Goal: Ask a question

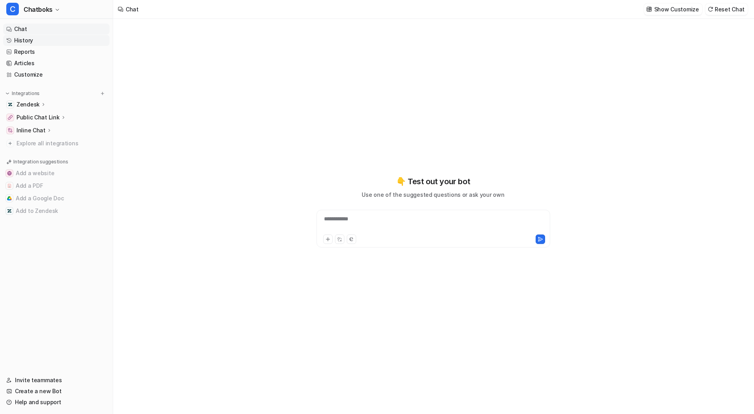
click at [47, 42] on link "History" at bounding box center [56, 40] width 106 height 11
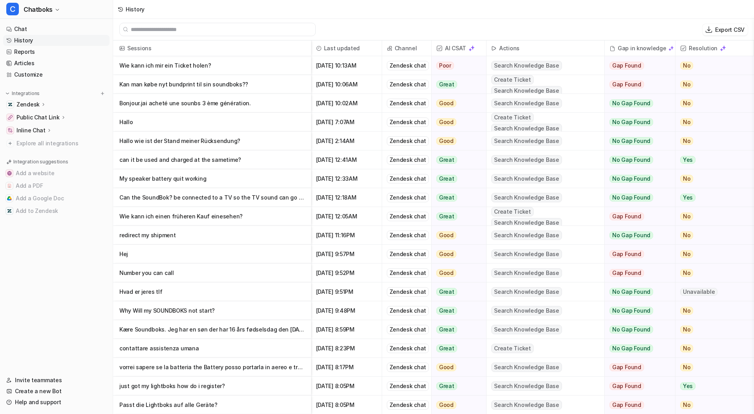
click at [223, 64] on p "Wie kann ich mir ein Ticket [PERSON_NAME]?" at bounding box center [211, 65] width 185 height 19
click at [183, 64] on p "Wie kann ich mir ein Ticket [PERSON_NAME]?" at bounding box center [211, 65] width 185 height 19
click at [174, 67] on p "Wie kann ich mir ein Ticket [PERSON_NAME]?" at bounding box center [211, 65] width 185 height 19
click at [174, 66] on p "Wie kann ich mir ein Ticket [PERSON_NAME]?" at bounding box center [211, 65] width 185 height 19
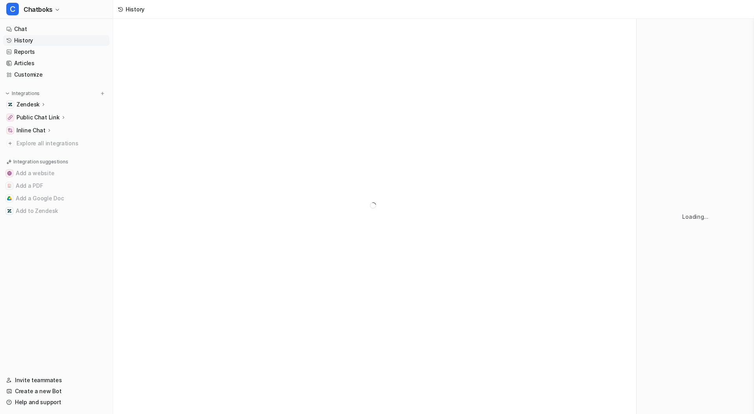
click at [31, 39] on link "History" at bounding box center [56, 40] width 106 height 11
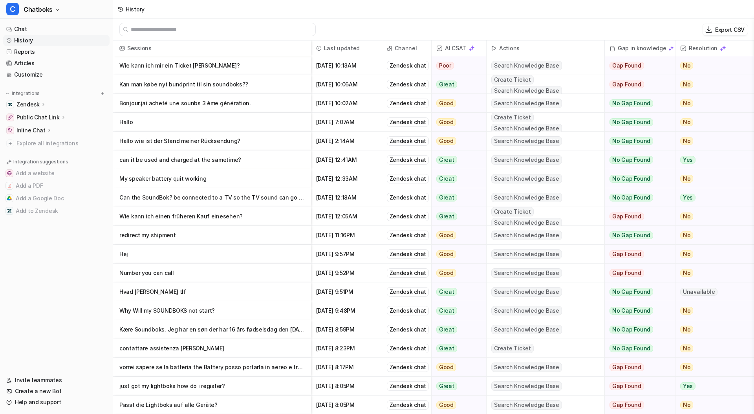
click at [157, 117] on p "Hallo" at bounding box center [211, 122] width 185 height 19
click at [175, 59] on p "Wie kann ich mir ein Ticket [PERSON_NAME]?" at bounding box center [211, 65] width 185 height 19
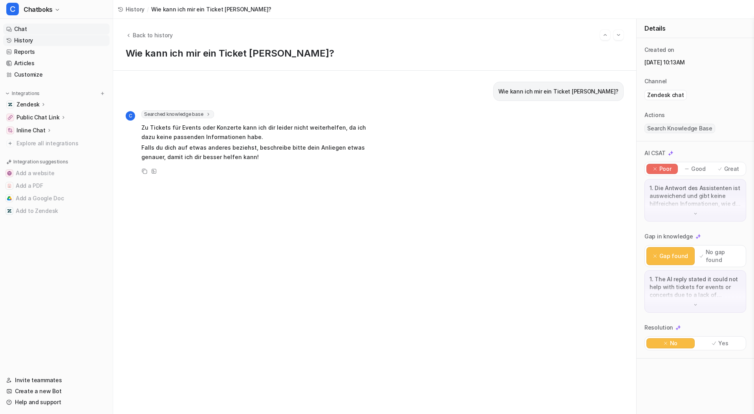
click at [27, 31] on link "Chat" at bounding box center [56, 29] width 106 height 11
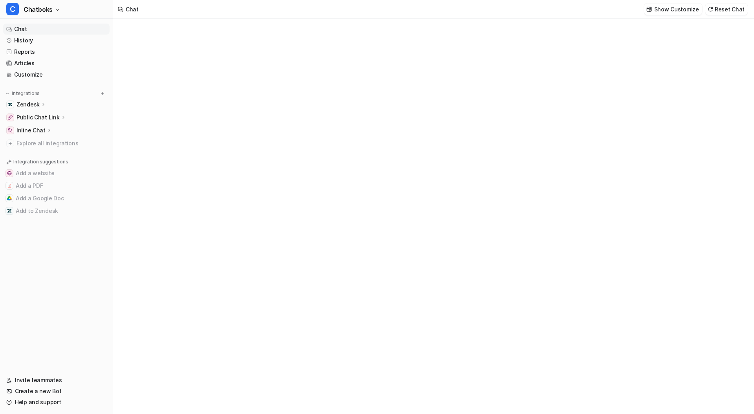
type textarea "**********"
